Goal: Task Accomplishment & Management: Use online tool/utility

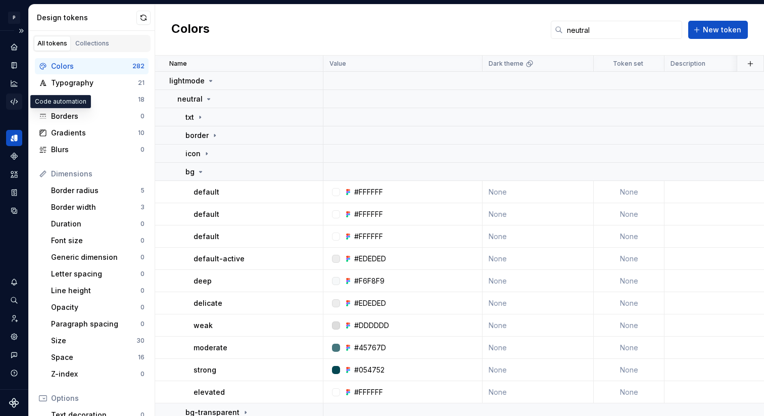
click at [15, 102] on icon "Code automation" at bounding box center [14, 101] width 9 height 9
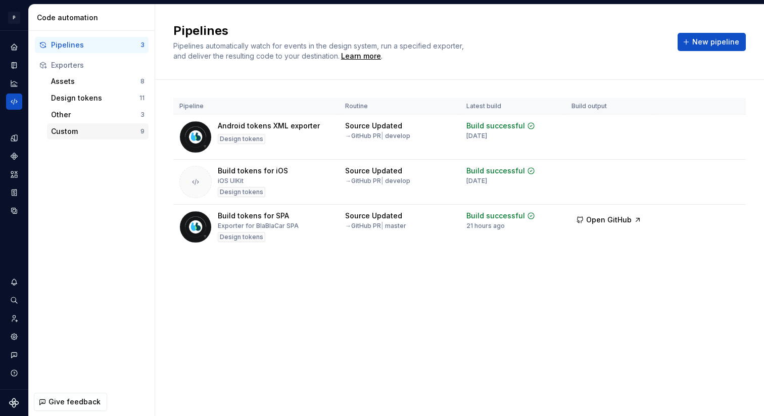
click at [98, 132] on div "Custom" at bounding box center [95, 131] width 89 height 10
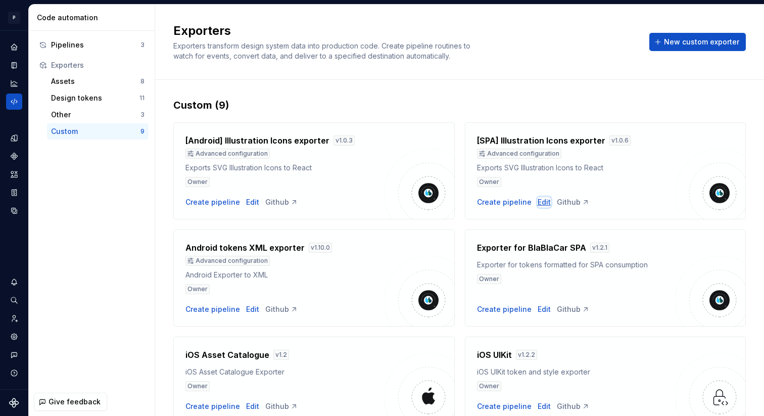
click at [539, 200] on div "Edit" at bounding box center [544, 202] width 13 height 10
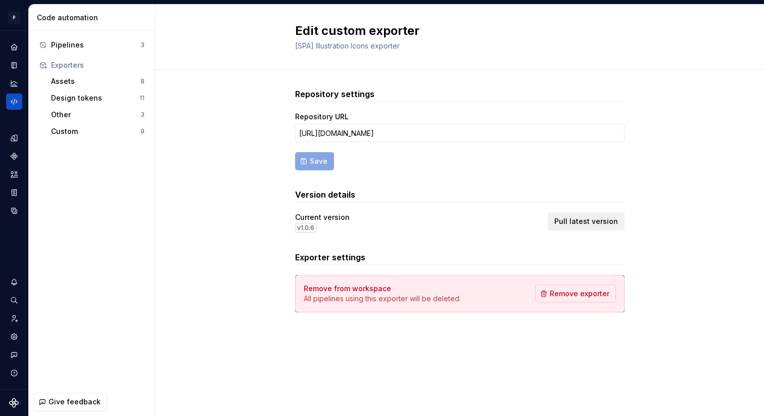
click at [570, 217] on span "Pull latest version" at bounding box center [586, 221] width 64 height 10
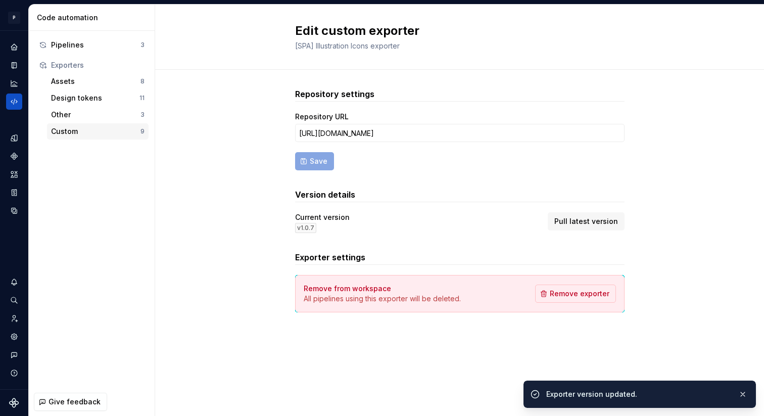
click at [79, 133] on div "Custom" at bounding box center [95, 131] width 89 height 10
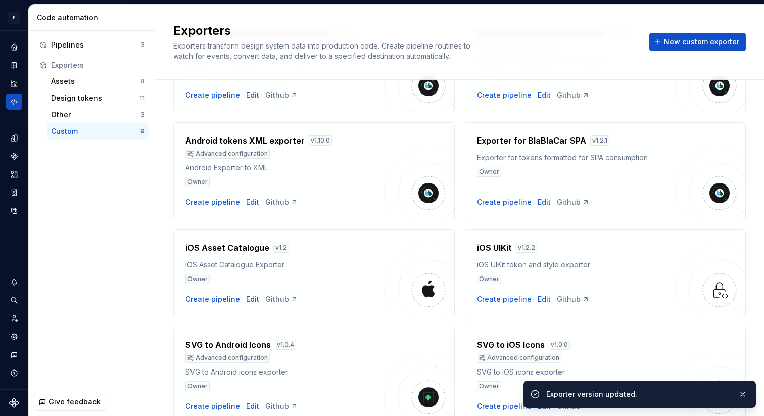
scroll to position [133, 0]
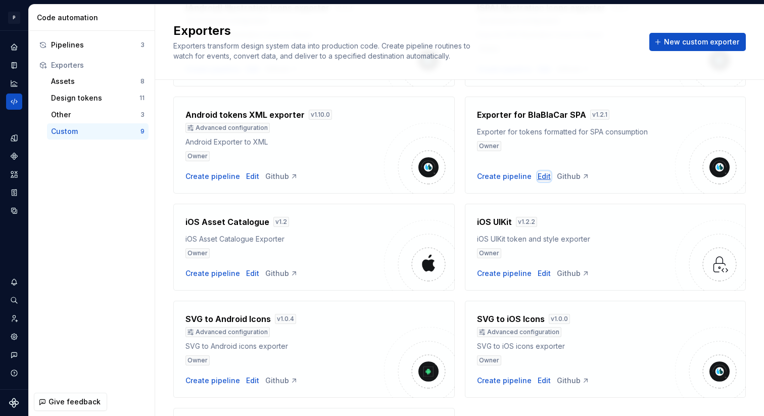
click at [539, 175] on div "Edit" at bounding box center [544, 176] width 13 height 10
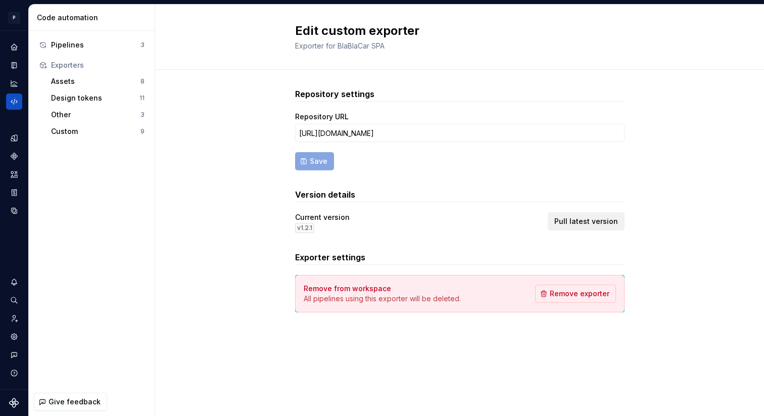
click at [570, 218] on span "Pull latest version" at bounding box center [586, 221] width 64 height 10
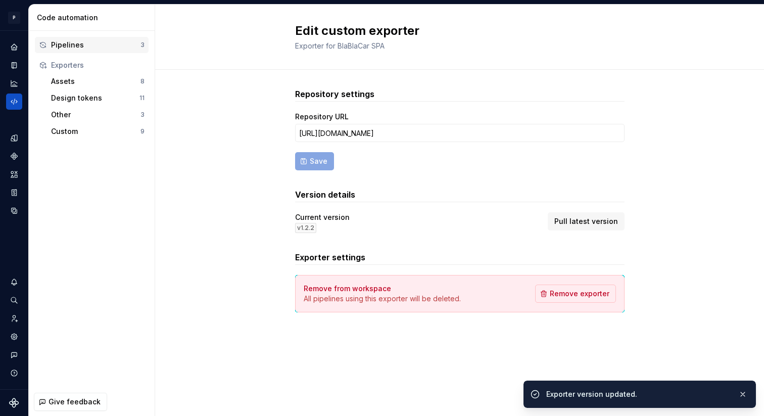
click at [90, 46] on div "Pipelines" at bounding box center [95, 45] width 89 height 10
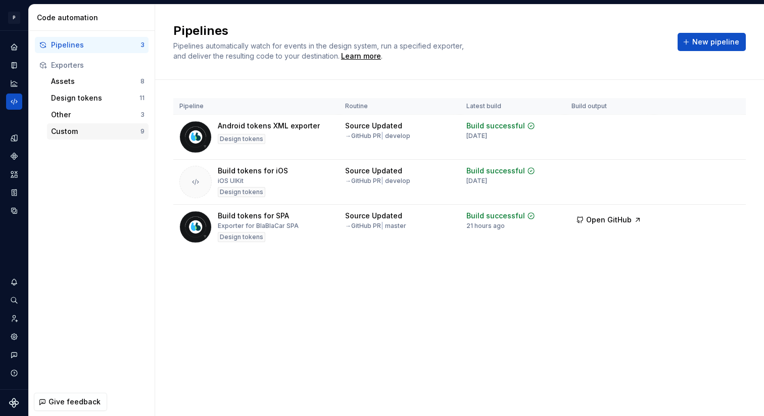
click at [110, 133] on div "Custom" at bounding box center [95, 131] width 89 height 10
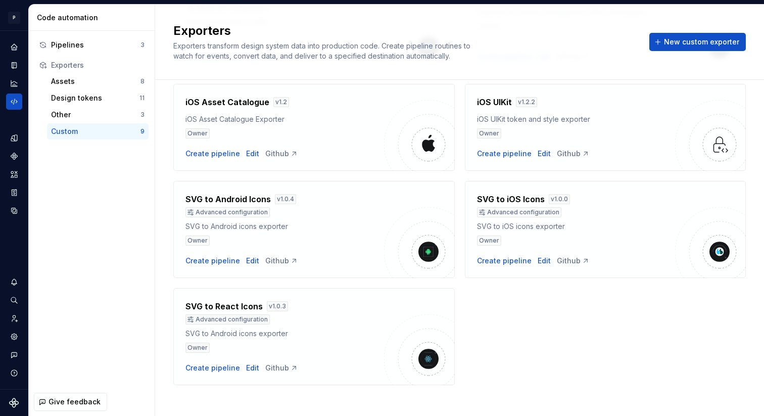
scroll to position [260, 0]
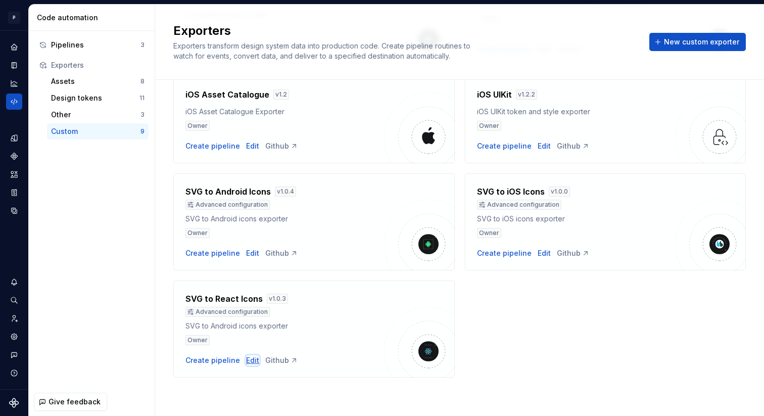
click at [249, 362] on div "Edit" at bounding box center [252, 360] width 13 height 10
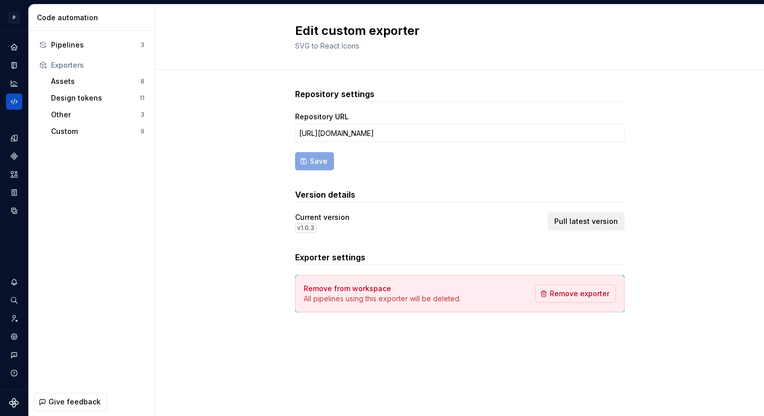
click at [594, 226] on button "Pull latest version" at bounding box center [586, 221] width 77 height 18
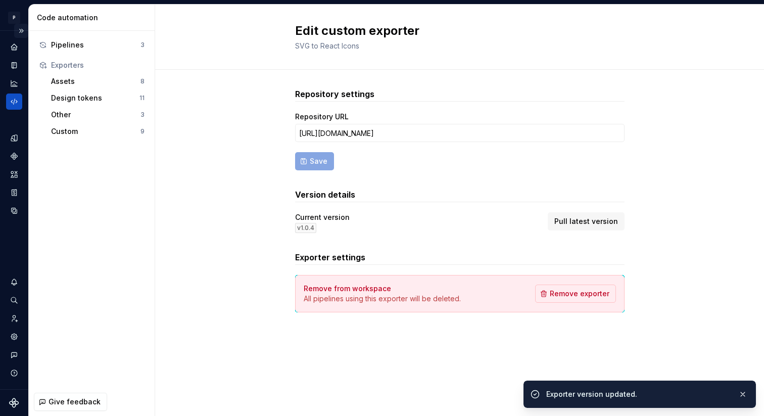
click at [17, 30] on button "Expand sidebar" at bounding box center [21, 31] width 14 height 14
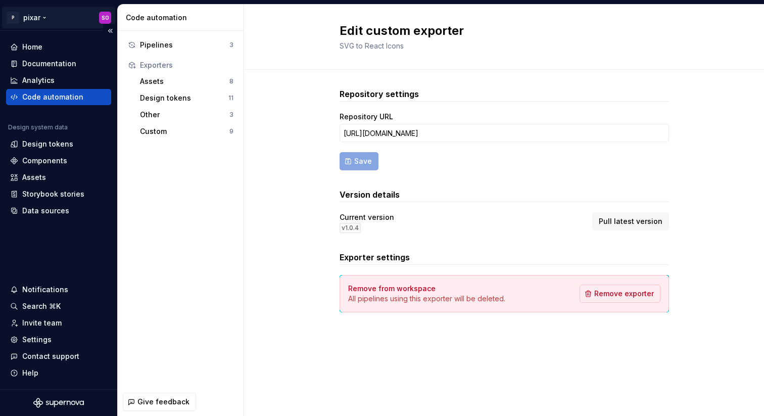
click at [44, 19] on html "P pixar SO Home Documentation Analytics Code automation Design system data Desi…" at bounding box center [382, 208] width 764 height 416
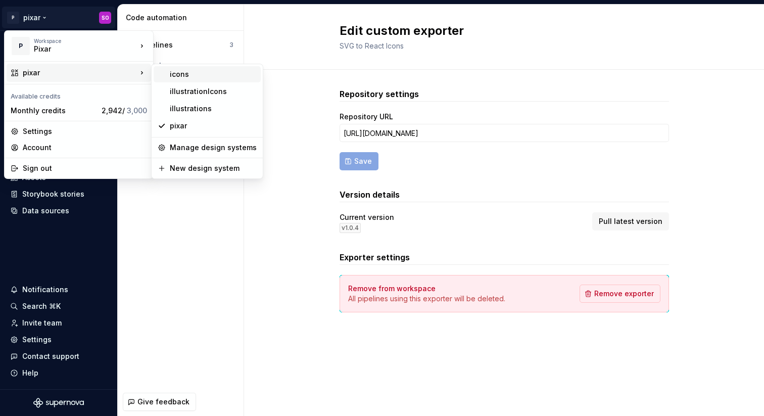
click at [177, 72] on div "icons" at bounding box center [213, 74] width 87 height 10
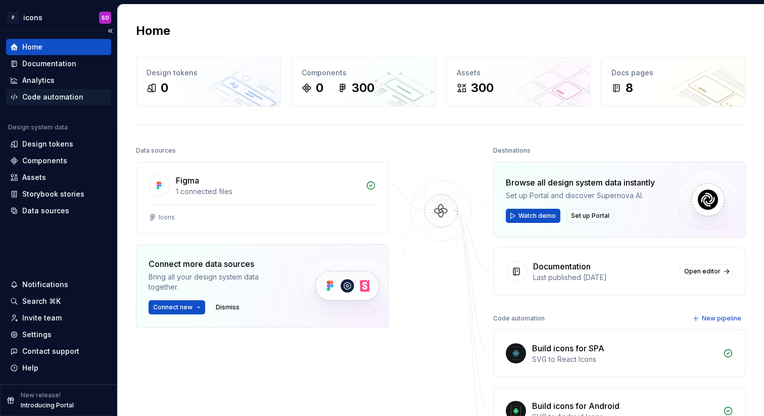
click at [81, 91] on div "Code automation" at bounding box center [58, 97] width 105 height 16
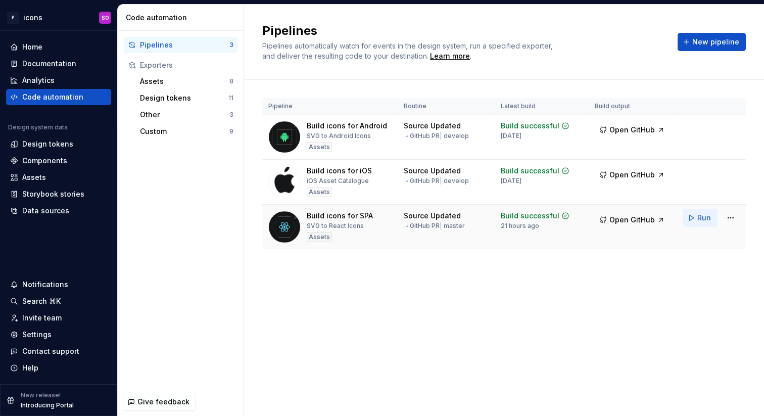
click at [702, 220] on span "Run" at bounding box center [704, 218] width 14 height 10
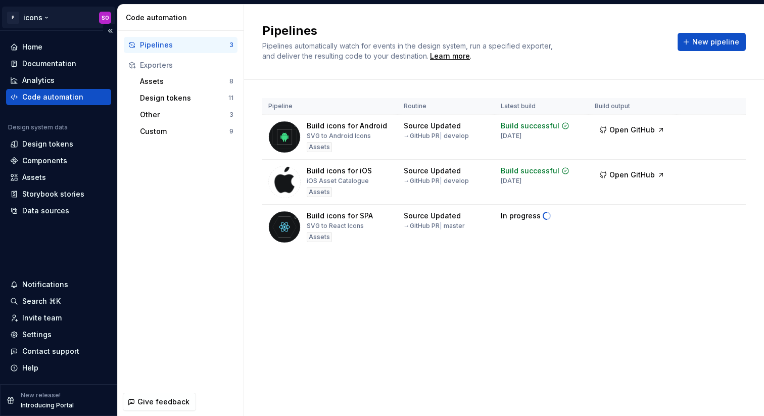
click at [51, 19] on html "P icons SO Home Documentation Analytics Code automation Design system data Desi…" at bounding box center [382, 208] width 764 height 416
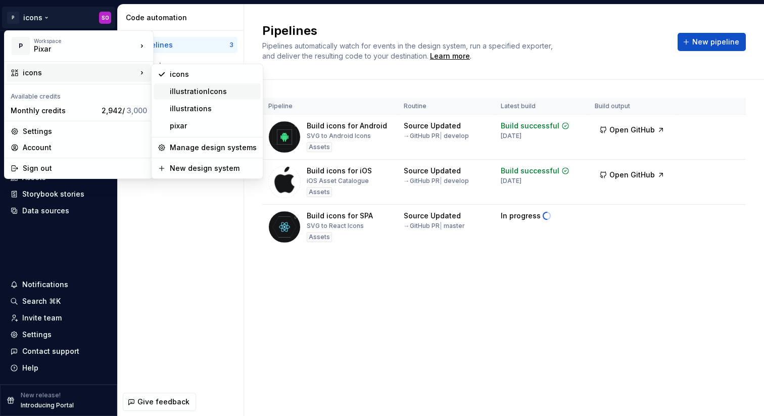
click at [200, 88] on div "illustrationIcons" at bounding box center [213, 91] width 87 height 10
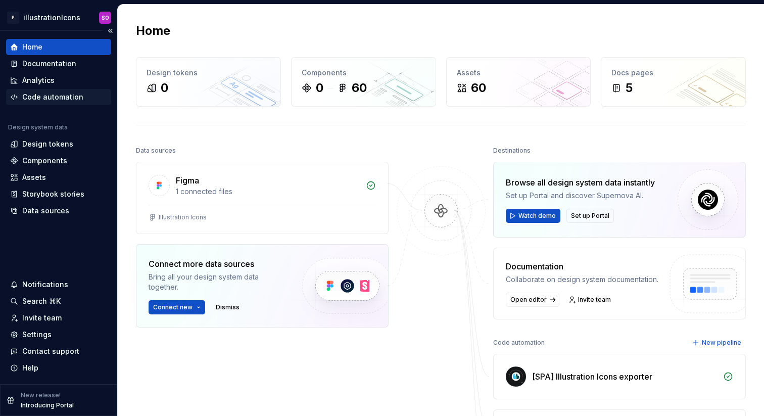
click at [60, 99] on div "Code automation" at bounding box center [52, 97] width 61 height 10
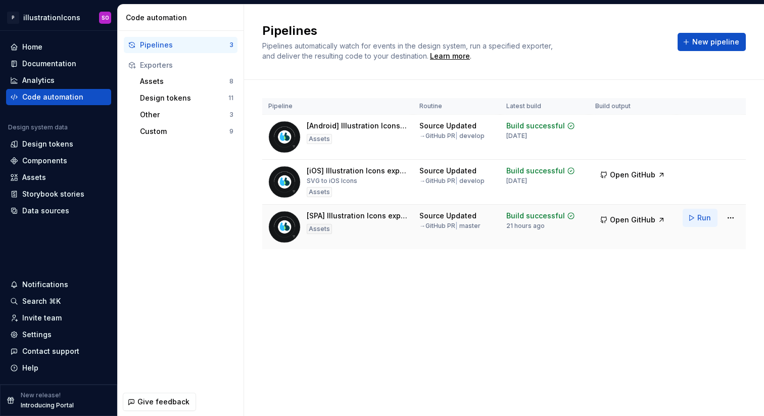
click at [704, 216] on span "Run" at bounding box center [704, 218] width 14 height 10
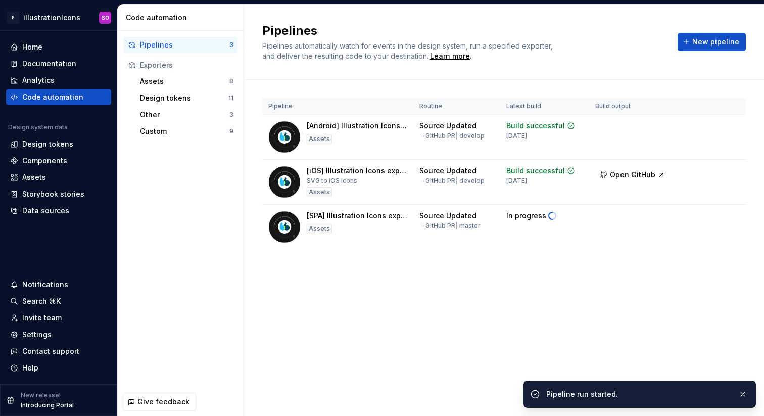
click at [487, 303] on div "Pipelines Pipelines automatically watch for events in the design system, run a …" at bounding box center [504, 210] width 520 height 411
